Goal: Task Accomplishment & Management: Complete application form

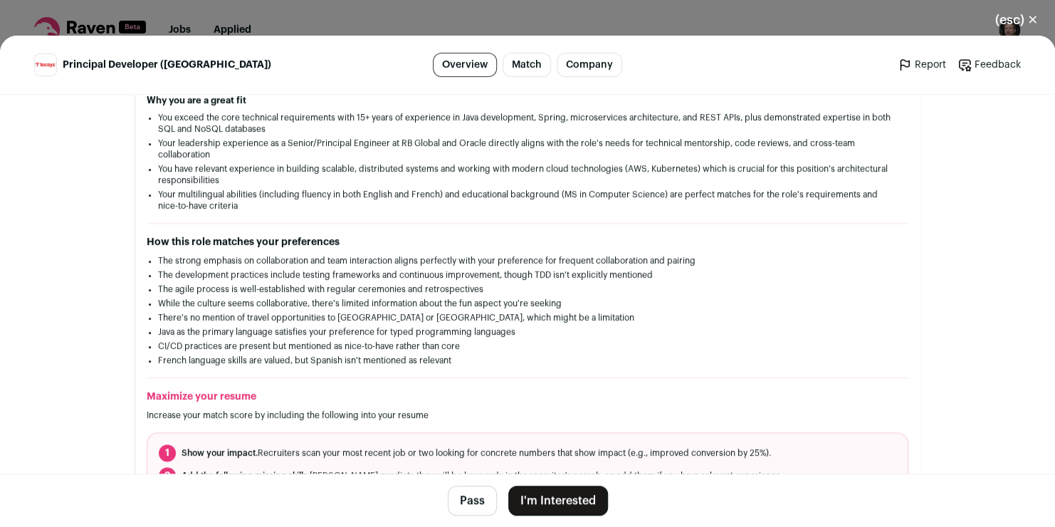
scroll to position [253, 0]
click at [554, 502] on button "I'm Interested" at bounding box center [558, 501] width 100 height 30
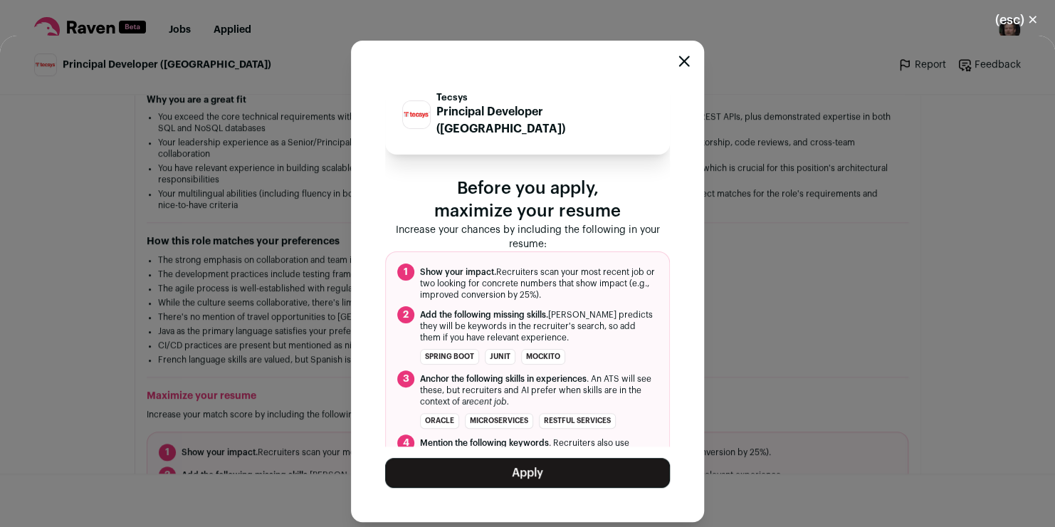
click at [536, 466] on button "Apply" at bounding box center [527, 473] width 285 height 30
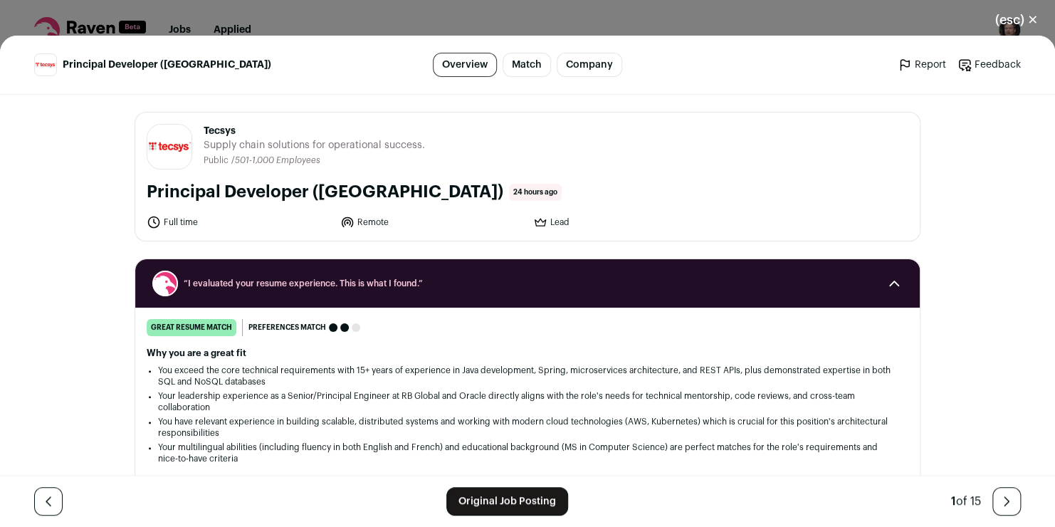
click at [16, 245] on div "Principal Developer ([GEOGRAPHIC_DATA]) Overview Match Company Report Feedback …" at bounding box center [527, 281] width 1055 height 491
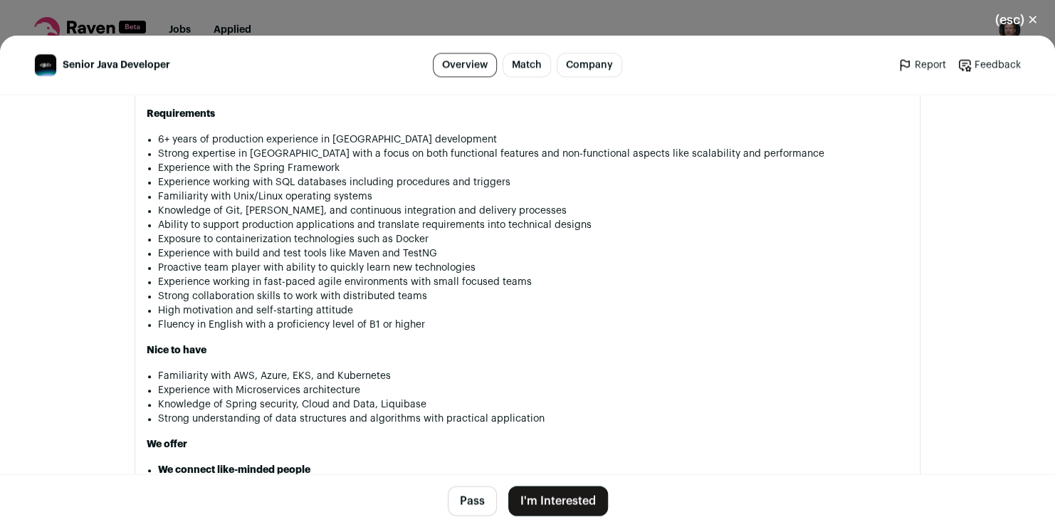
scroll to position [1084, 0]
click at [565, 502] on button "I'm Interested" at bounding box center [558, 501] width 100 height 30
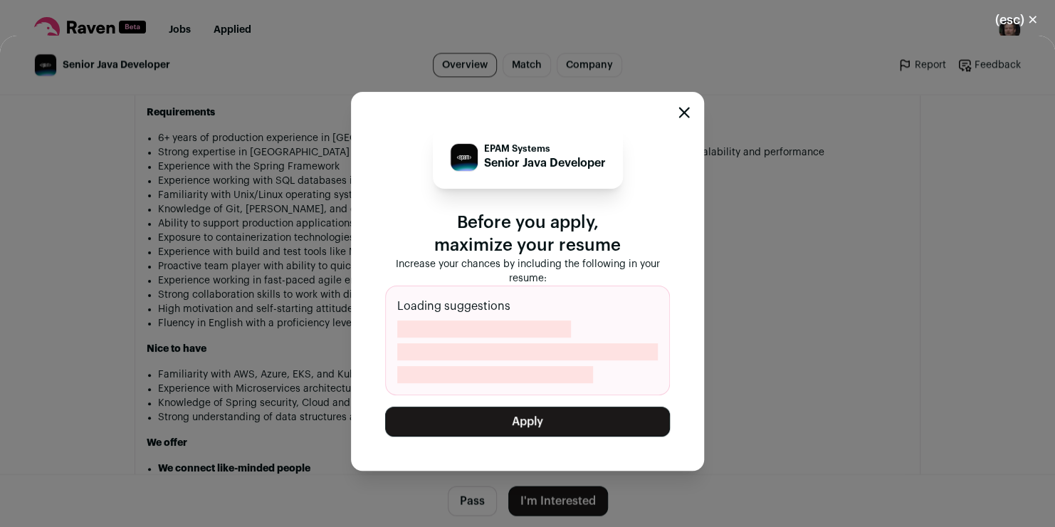
click at [553, 416] on button "Apply" at bounding box center [527, 422] width 285 height 30
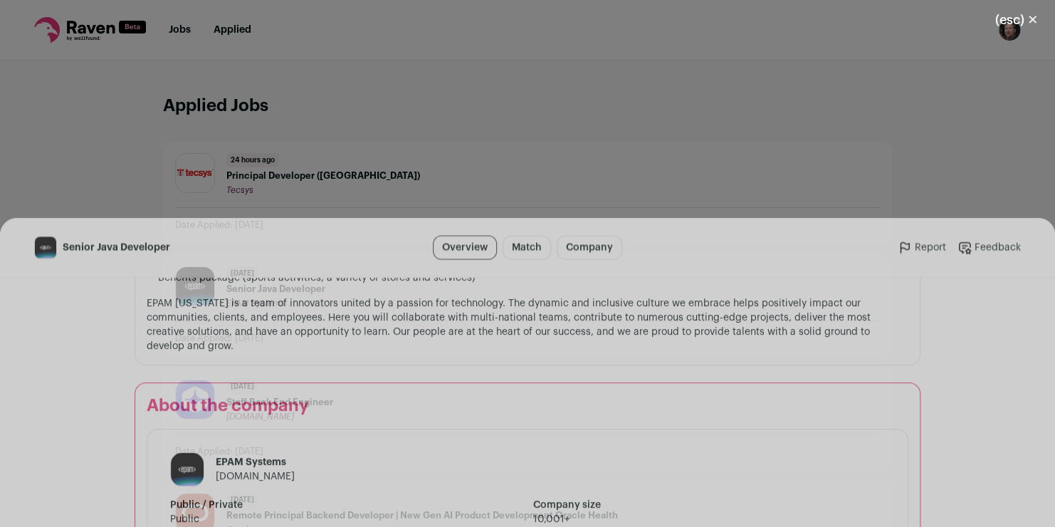
scroll to position [1691, 0]
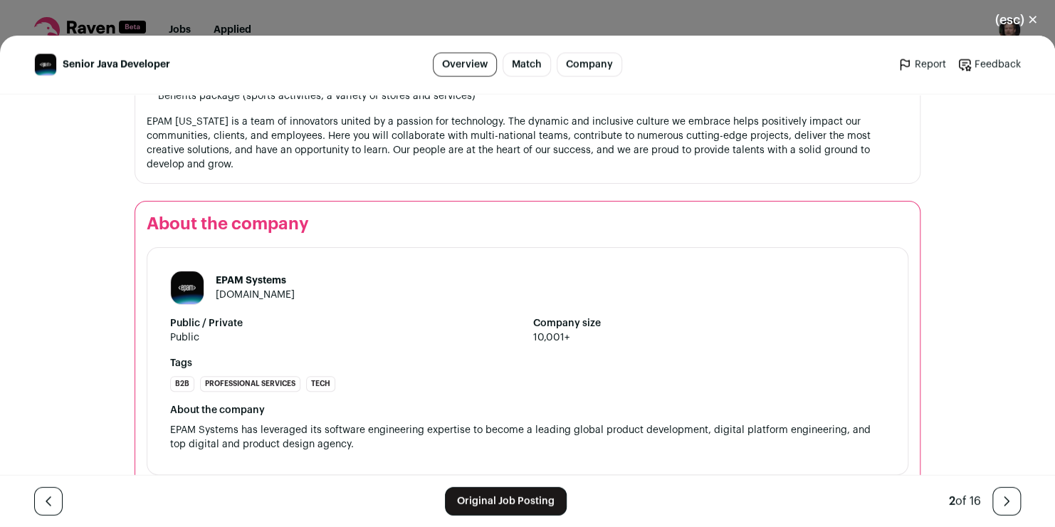
click at [469, 403] on div "About the company" at bounding box center [527, 410] width 715 height 14
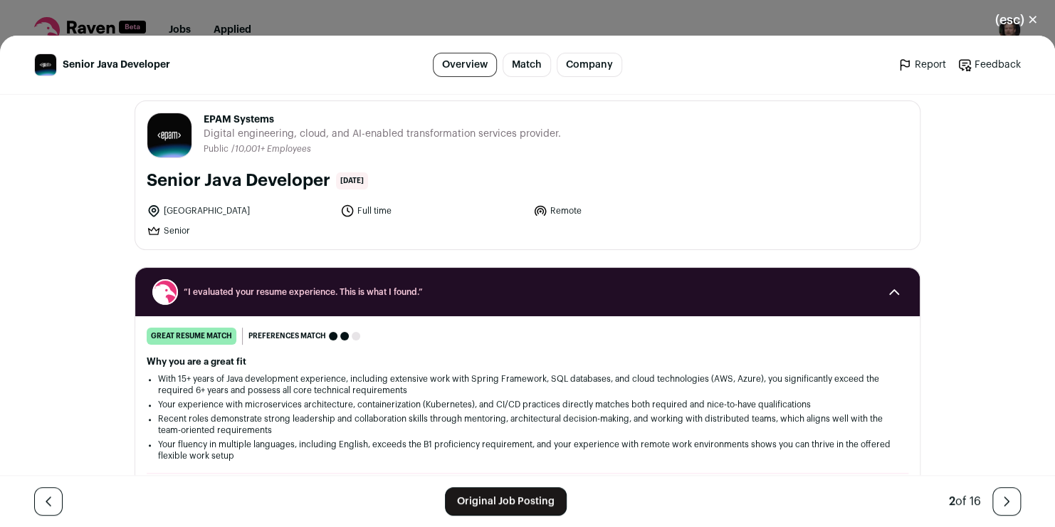
scroll to position [0, 0]
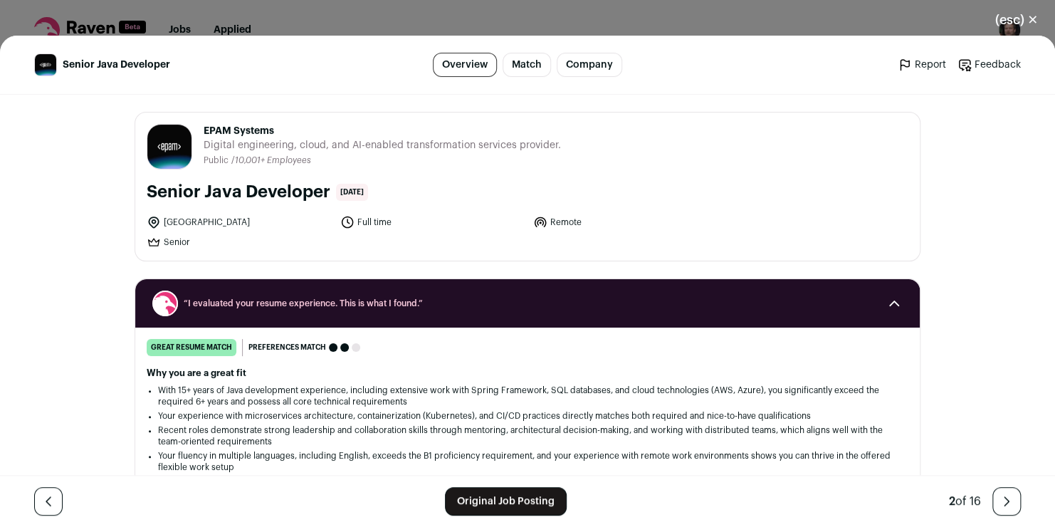
click at [462, 496] on link "Original Job Posting" at bounding box center [506, 501] width 122 height 28
